Goal: Task Accomplishment & Management: Use online tool/utility

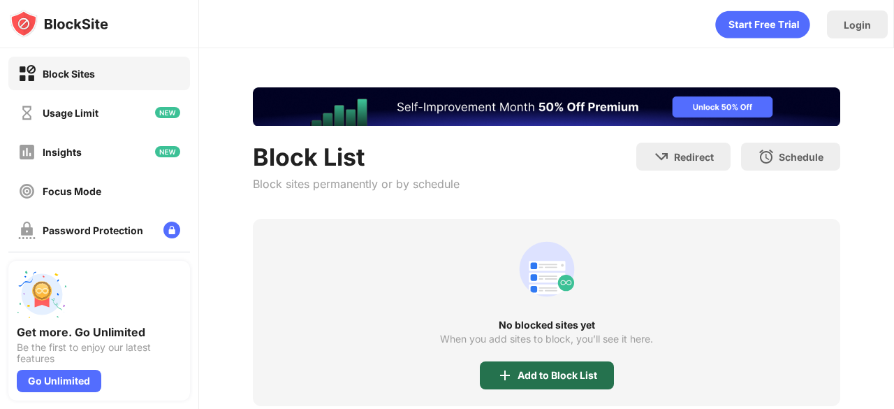
click at [523, 367] on div "Add to Block List" at bounding box center [547, 375] width 134 height 28
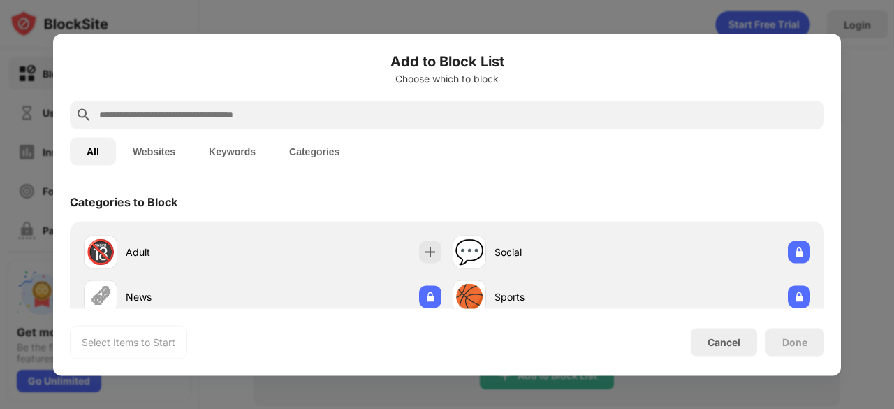
click at [408, 115] on input "text" at bounding box center [458, 114] width 721 height 17
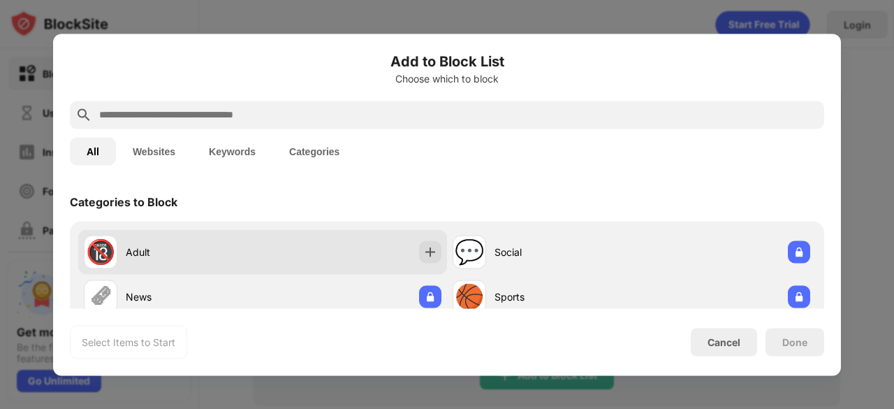
click at [425, 254] on img at bounding box center [430, 251] width 14 height 14
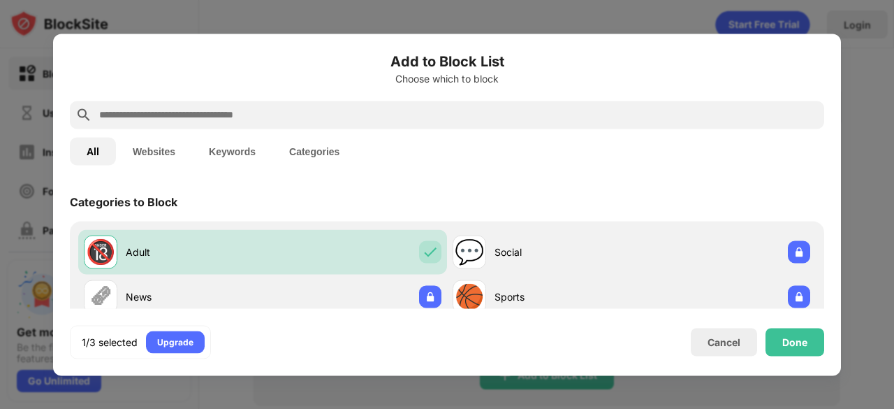
click at [799, 332] on div "Done" at bounding box center [794, 342] width 59 height 28
